Goal: Task Accomplishment & Management: Complete application form

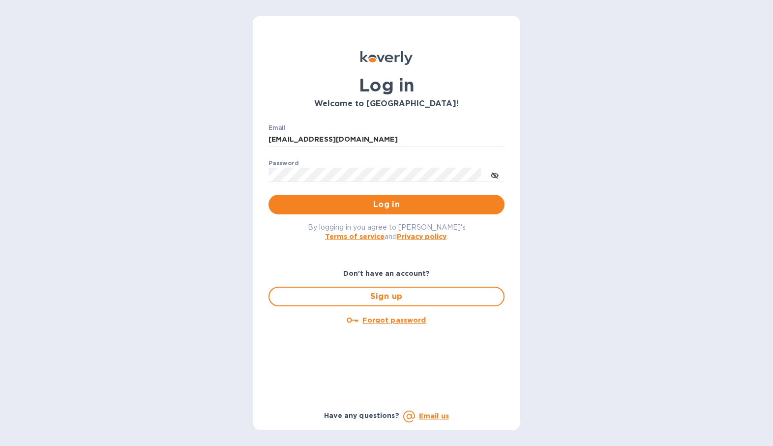
click at [315, 194] on p "​" at bounding box center [387, 189] width 236 height 11
click at [317, 203] on span "Log in" at bounding box center [386, 205] width 220 height 12
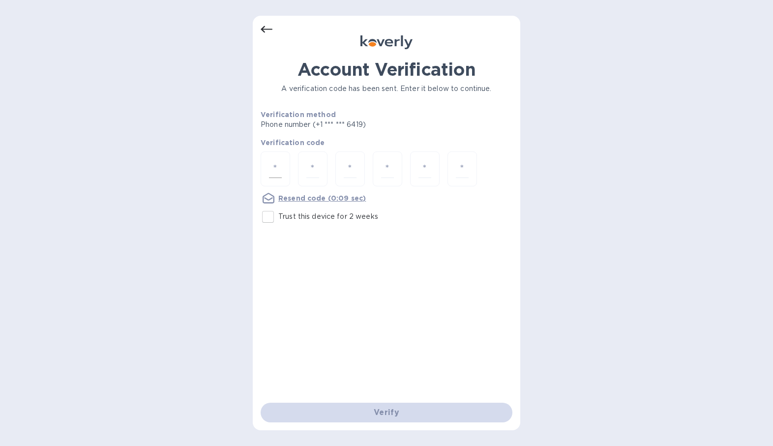
click at [272, 166] on input "number" at bounding box center [275, 169] width 13 height 18
type input "9"
type input "3"
type input "0"
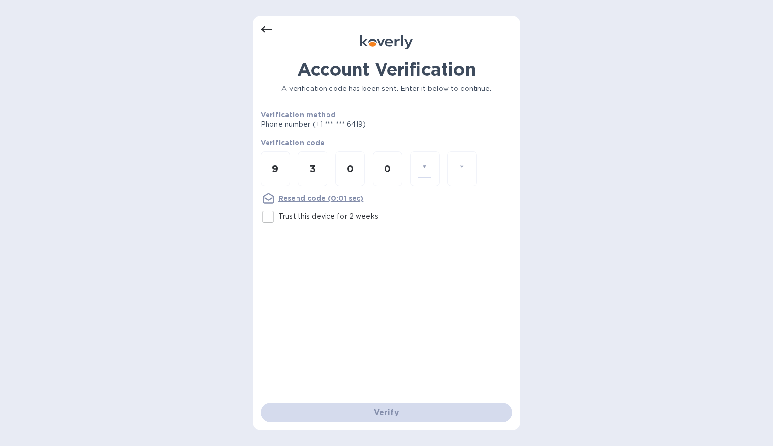
type input "4"
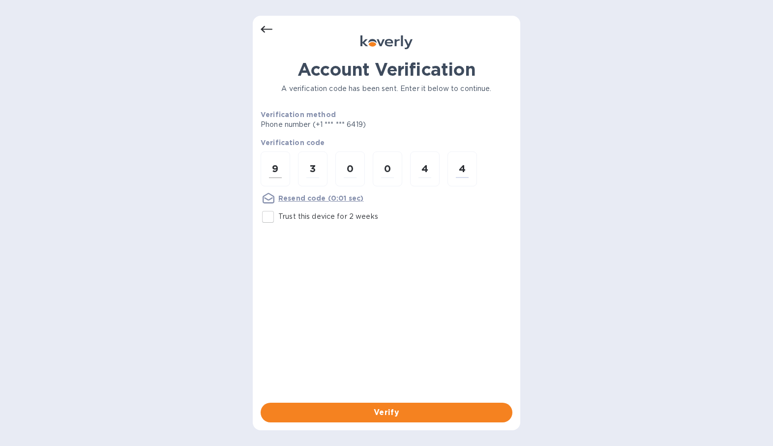
type input "4"
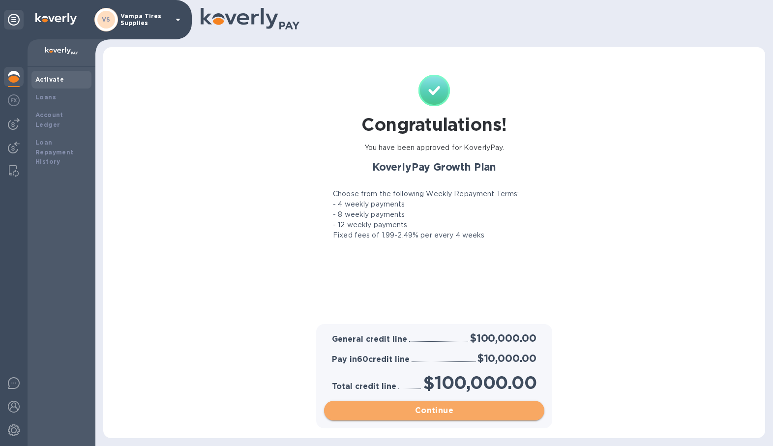
click at [433, 408] on span "Continue" at bounding box center [434, 411] width 205 height 12
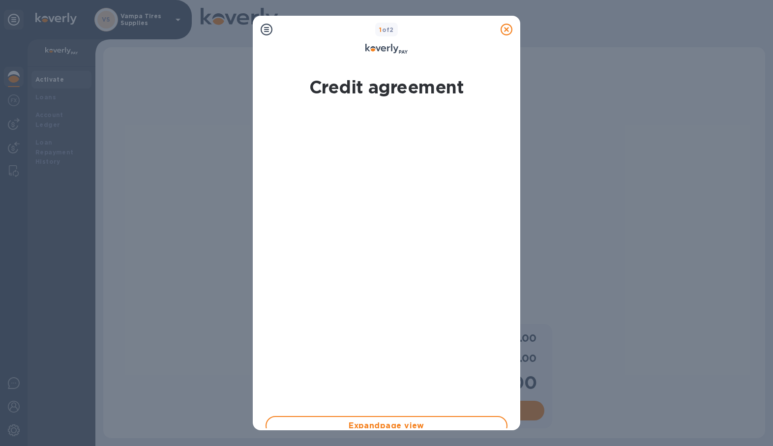
scroll to position [155, 0]
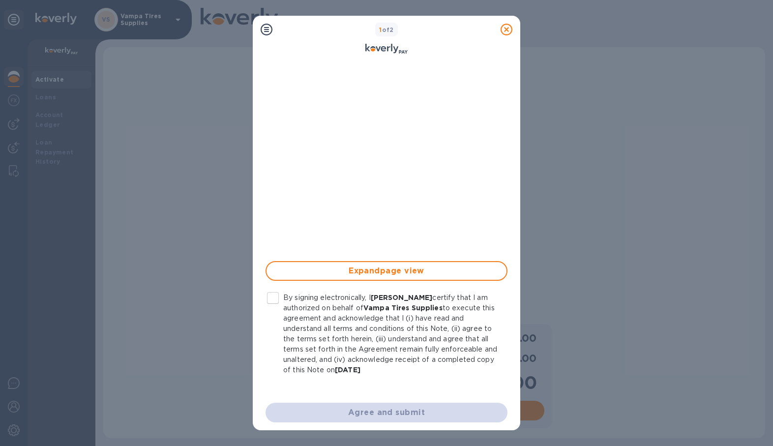
drag, startPoint x: 276, startPoint y: 295, endPoint x: 291, endPoint y: 311, distance: 22.6
click at [275, 295] on input "By signing electronically, I Lazaro Perez certify that I am authorized on behal…" at bounding box center [273, 298] width 21 height 21
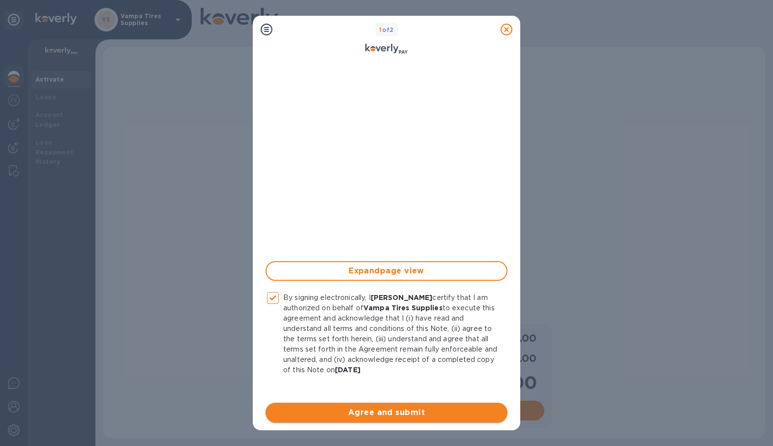
click at [392, 411] on span "Agree and submit" at bounding box center [387, 413] width 226 height 12
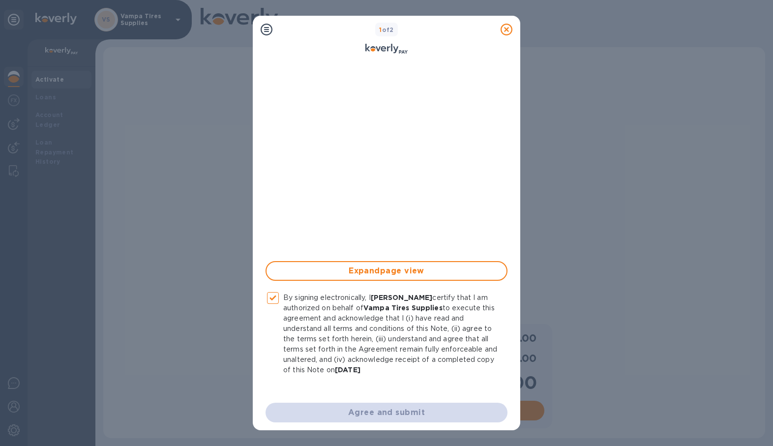
checkbox input "false"
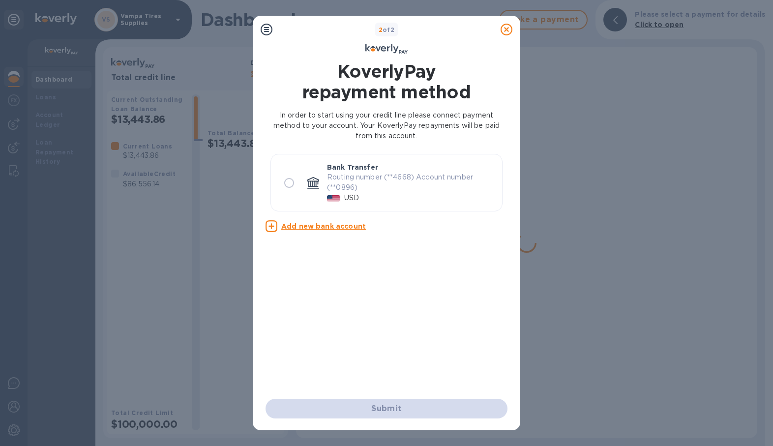
scroll to position [0, 0]
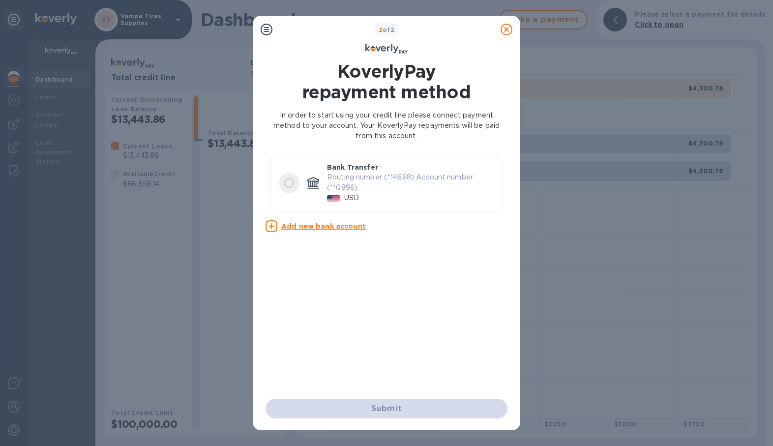
click at [291, 185] on input "radio" at bounding box center [289, 183] width 21 height 21
radio input "true"
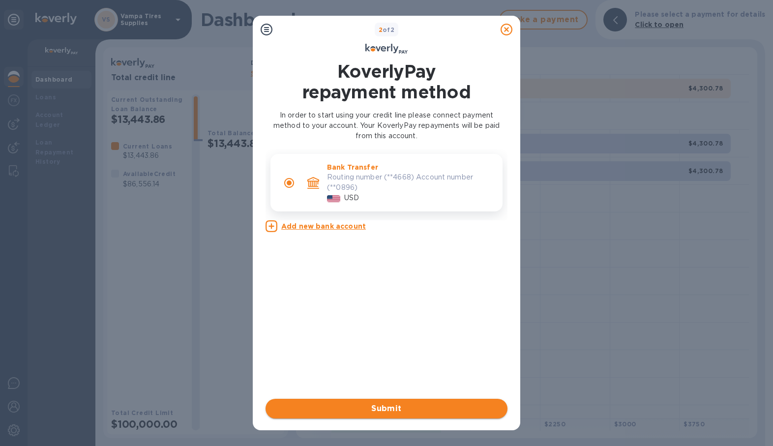
click at [423, 405] on span "Submit" at bounding box center [387, 409] width 226 height 12
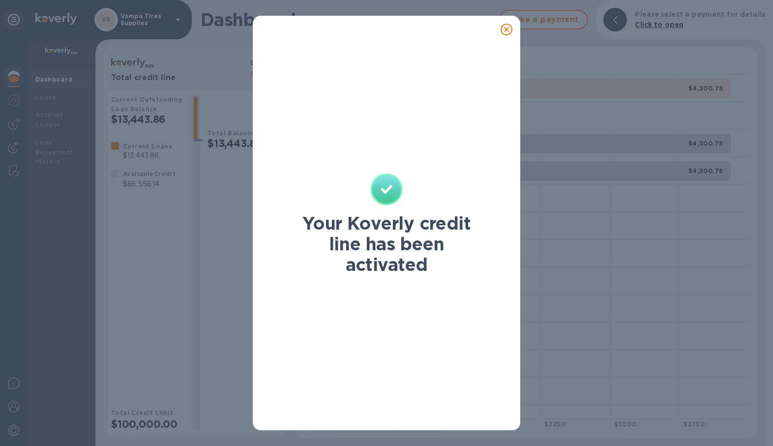
click at [506, 29] on icon at bounding box center [507, 30] width 12 height 12
